Goal: Task Accomplishment & Management: Use online tool/utility

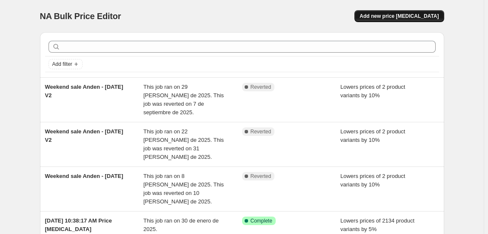
click at [424, 14] on span "Add new price [MEDICAL_DATA]" at bounding box center [399, 16] width 79 height 7
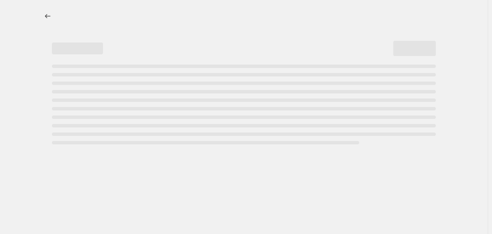
select select "percentage"
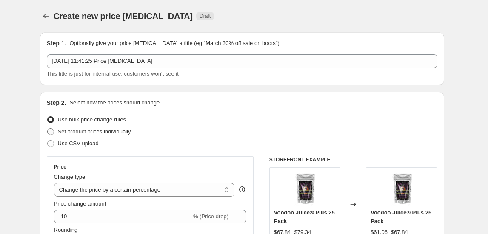
click at [78, 131] on span "Set product prices individually" at bounding box center [94, 132] width 73 height 6
click at [48, 129] on input "Set product prices individually" at bounding box center [47, 129] width 0 height 0
radio input "true"
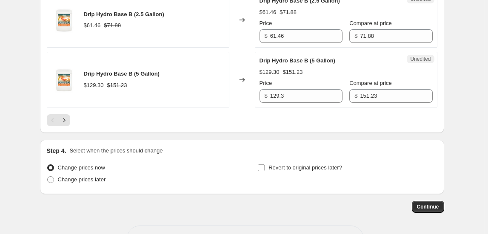
scroll to position [1411, 0]
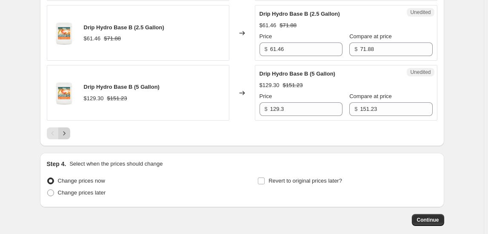
click at [69, 131] on icon "Next" at bounding box center [64, 133] width 9 height 9
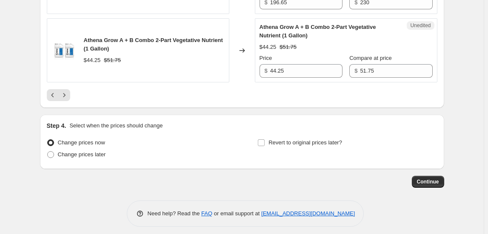
scroll to position [1450, 0]
click at [57, 91] on icon "Previous" at bounding box center [53, 95] width 9 height 9
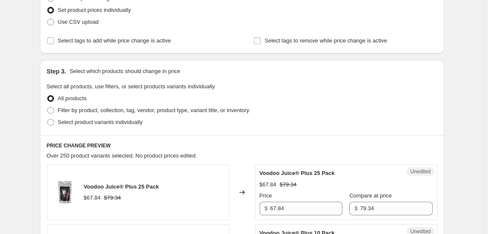
scroll to position [134, 0]
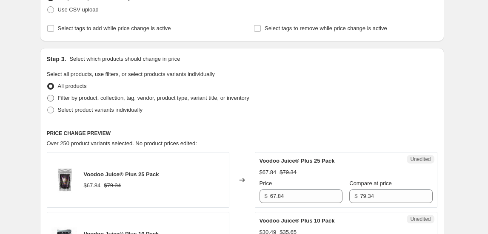
click at [54, 101] on span at bounding box center [50, 98] width 7 height 7
click at [48, 95] on input "Filter by product, collection, tag, vendor, product type, variant title, or inv…" at bounding box center [47, 95] width 0 height 0
radio input "true"
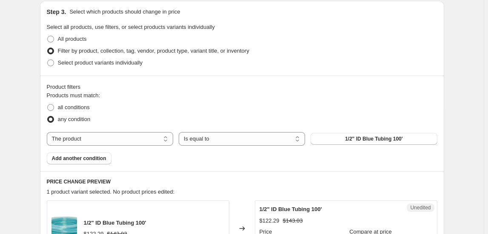
scroll to position [250, 0]
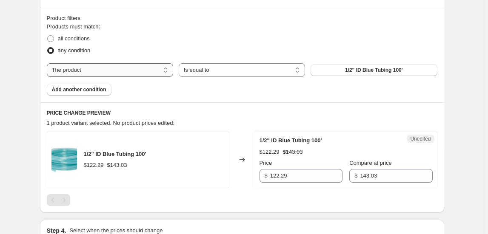
click at [125, 67] on select "The product The product's collection The product's tag The product's vendor The…" at bounding box center [110, 70] width 126 height 14
select select "collection"
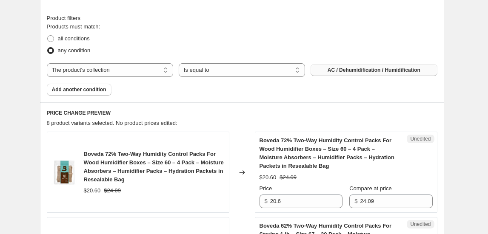
click at [346, 71] on span "AC / Dehumidification / Humidification" at bounding box center [374, 70] width 93 height 7
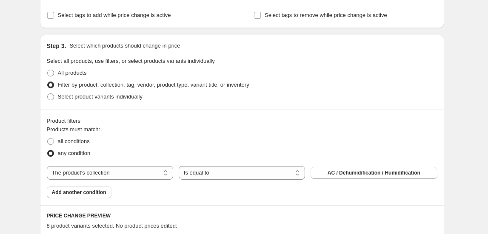
scroll to position [134, 0]
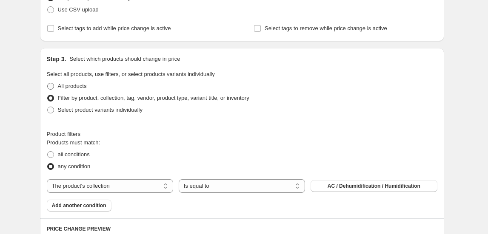
click at [61, 88] on span "All products" at bounding box center [72, 86] width 29 height 6
click at [48, 83] on input "All products" at bounding box center [47, 83] width 0 height 0
radio input "true"
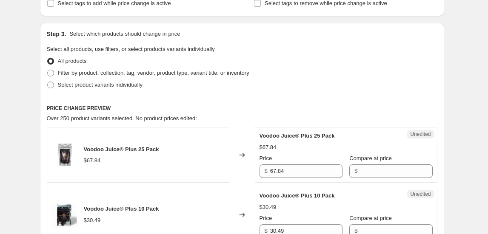
scroll to position [173, 0]
